Goal: Information Seeking & Learning: Learn about a topic

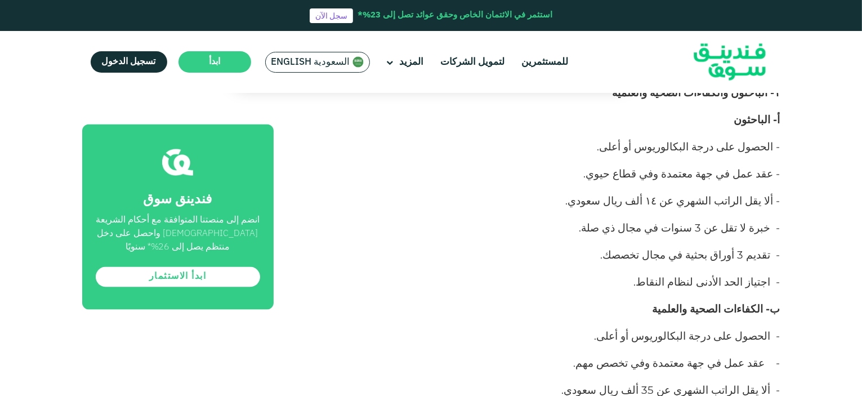
scroll to position [6284, 0]
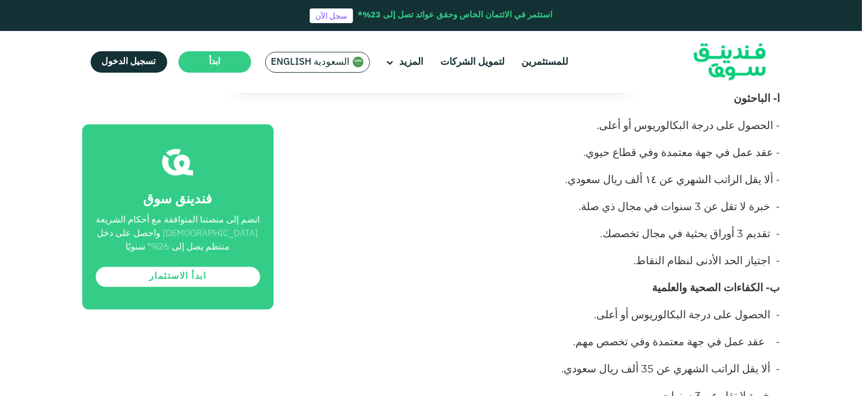
drag, startPoint x: 769, startPoint y: 240, endPoint x: 524, endPoint y: 228, distance: 245.7
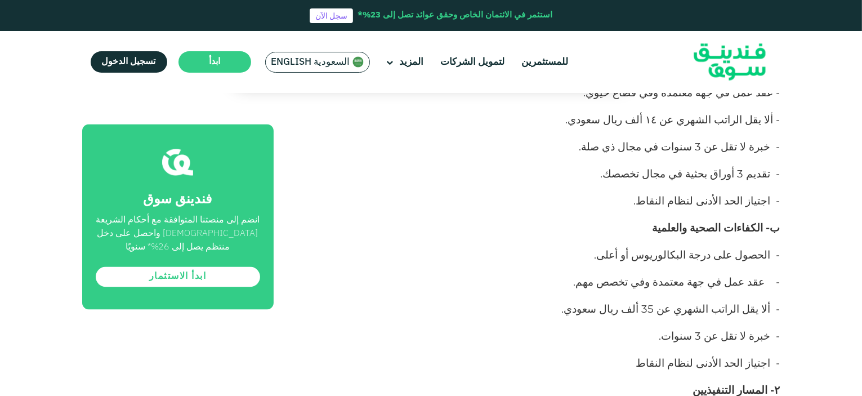
scroll to position [6378, 0]
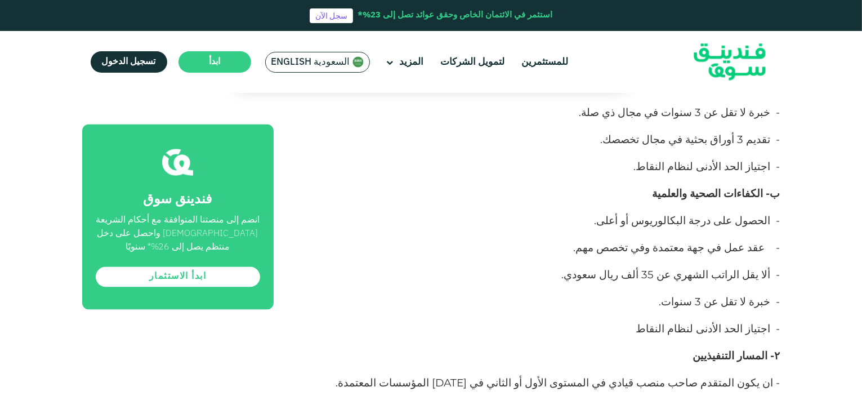
drag, startPoint x: 698, startPoint y: 343, endPoint x: 393, endPoint y: 366, distance: 305.4
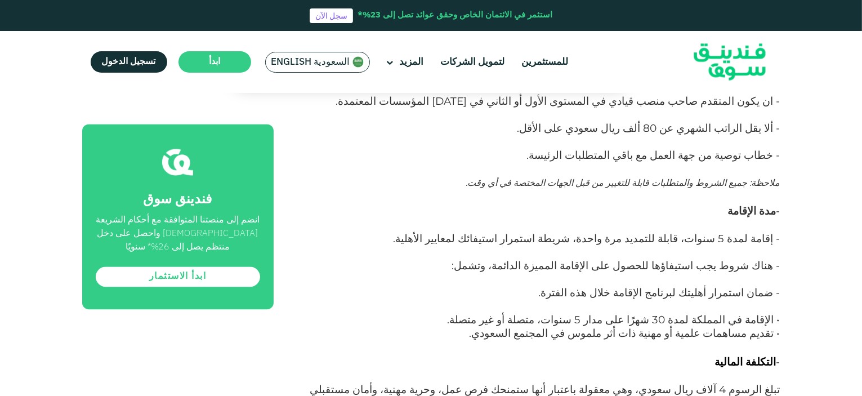
scroll to position [6565, 0]
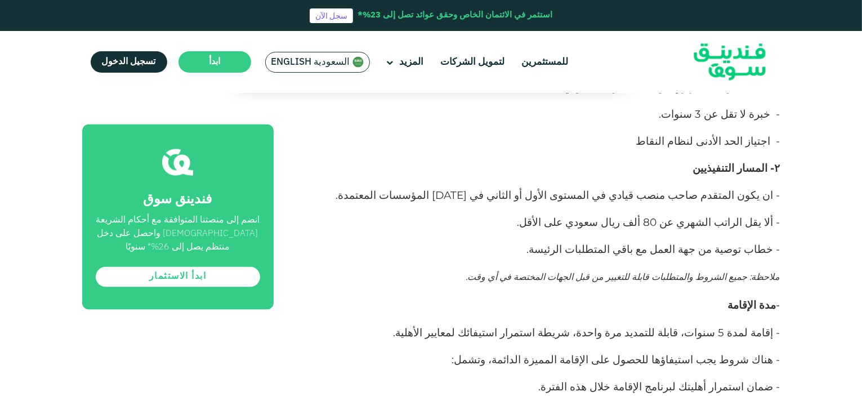
drag, startPoint x: 773, startPoint y: 304, endPoint x: 502, endPoint y: 315, distance: 270.9
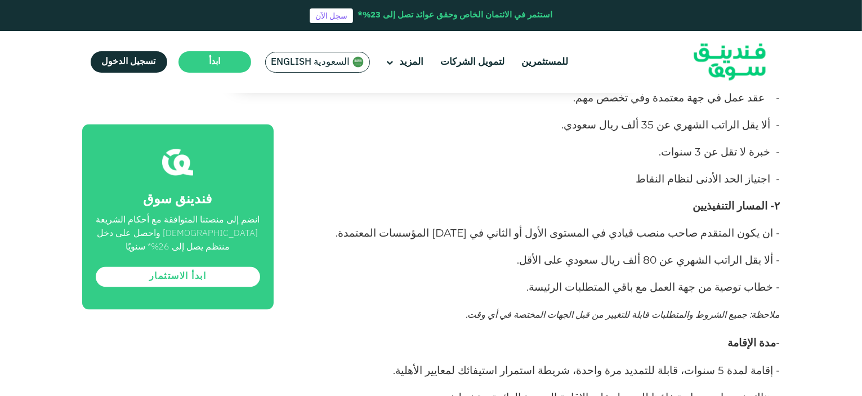
scroll to position [6659, 0]
